Goal: Register for event/course

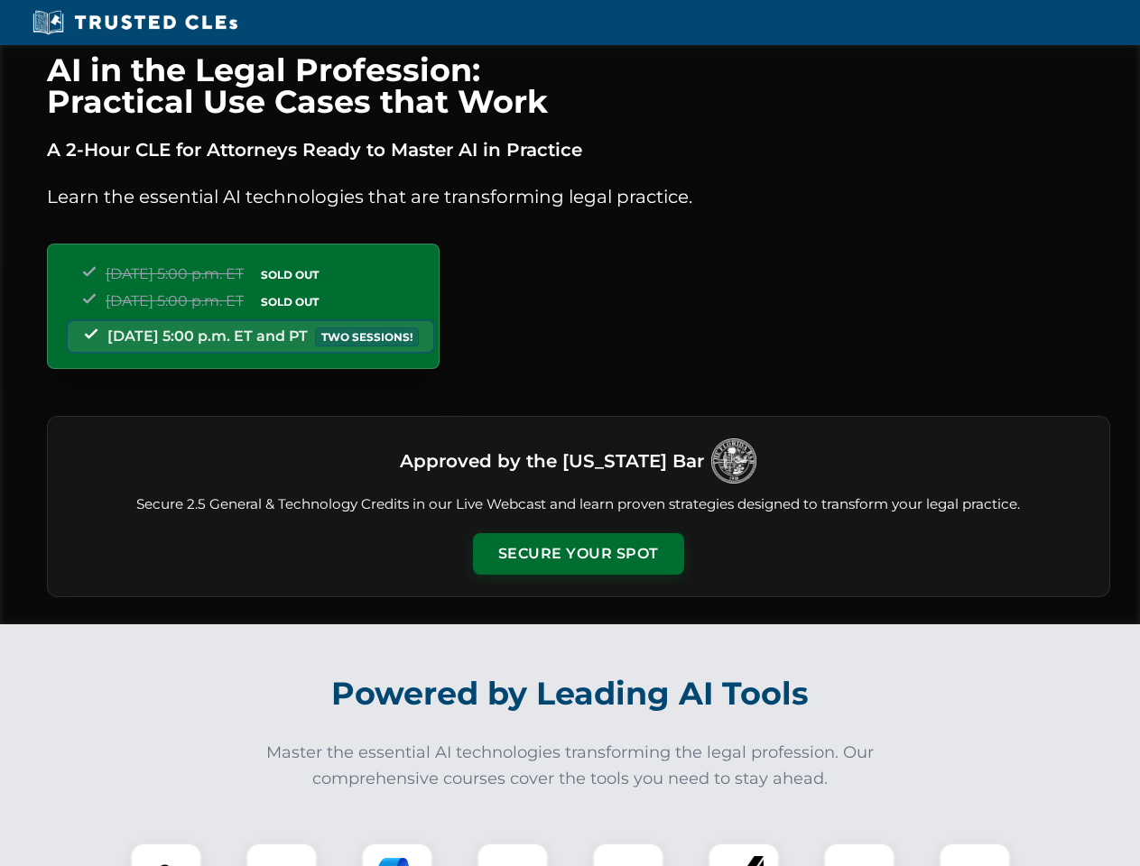
click at [578, 554] on button "Secure Your Spot" at bounding box center [578, 554] width 211 height 42
click at [166, 855] on img at bounding box center [166, 879] width 52 height 52
click at [282, 855] on div at bounding box center [281, 879] width 72 height 72
click at [397, 855] on div at bounding box center [397, 879] width 72 height 72
click at [513, 855] on img at bounding box center [512, 879] width 51 height 51
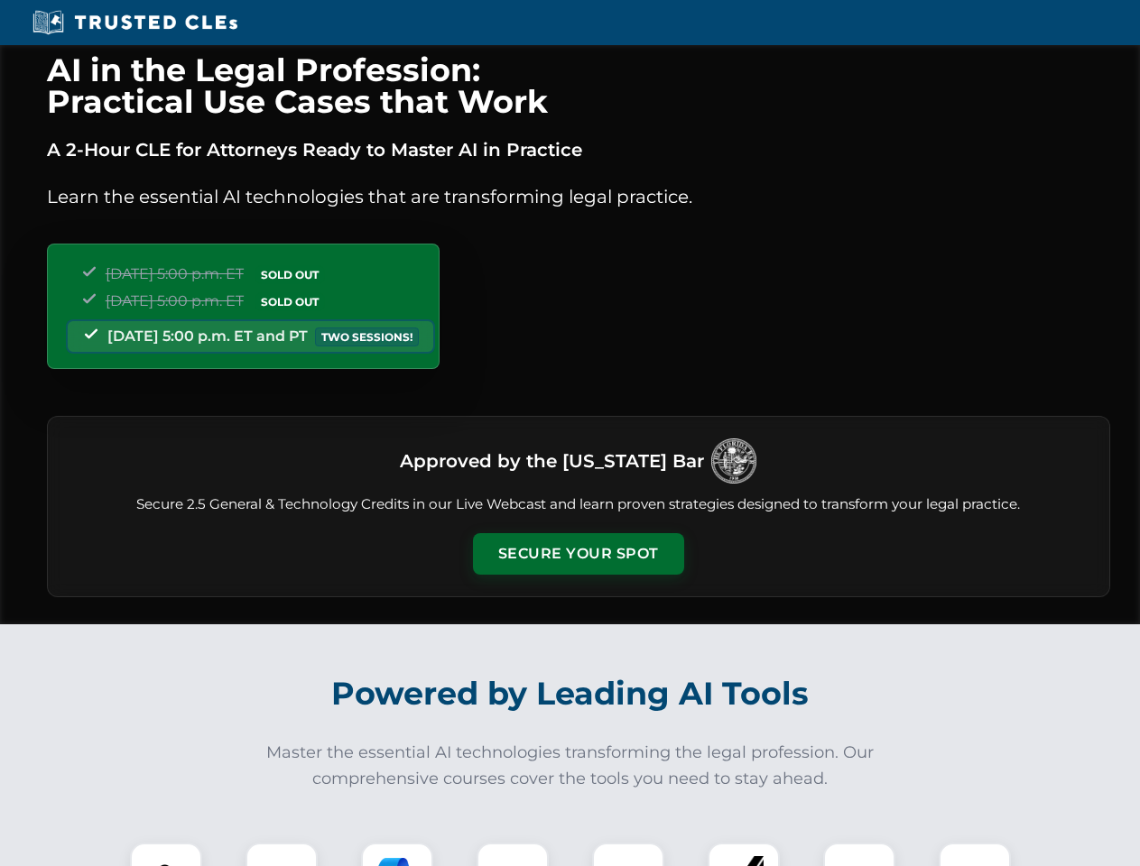
click at [628, 855] on div at bounding box center [628, 879] width 72 height 72
